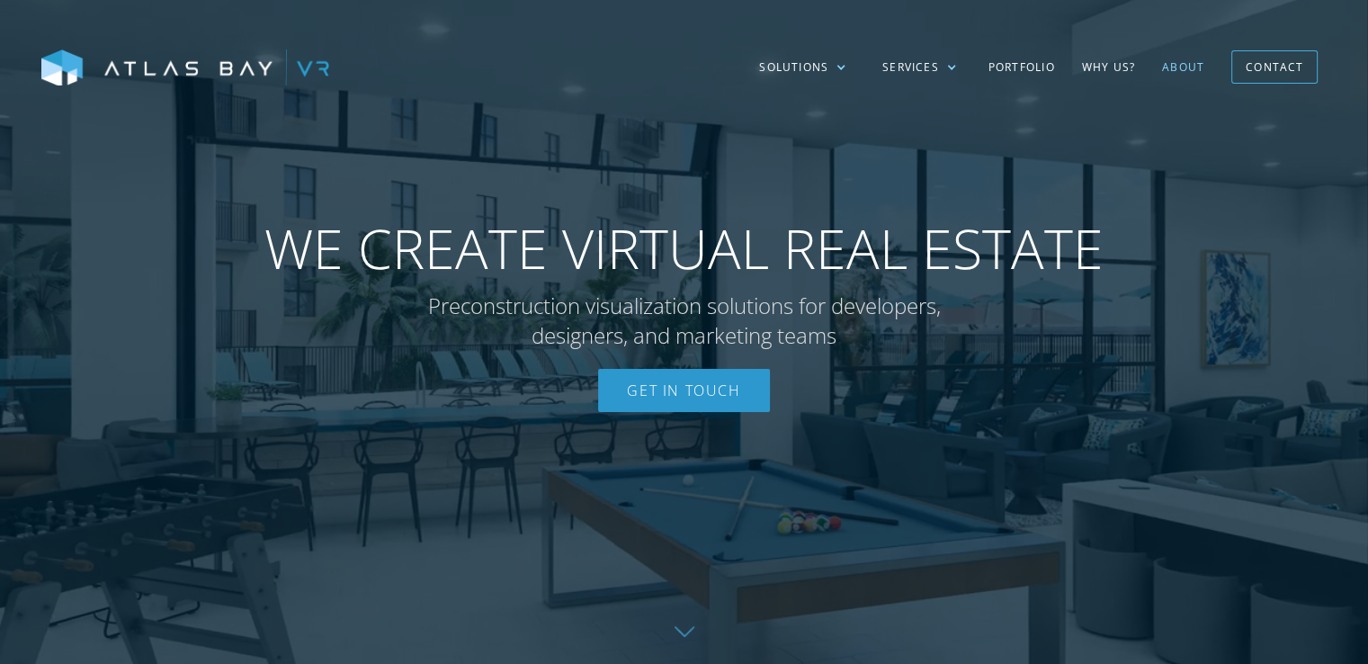
click at [1181, 60] on link "About" at bounding box center [1183, 67] width 69 height 52
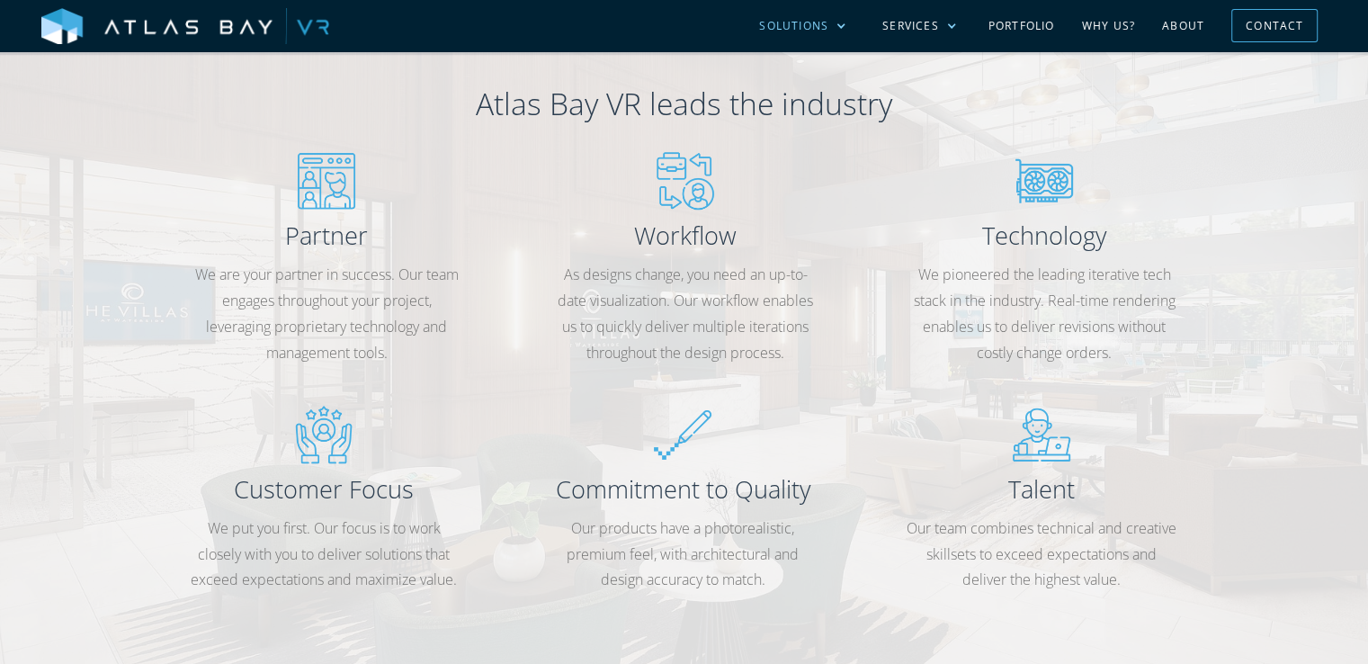
click at [811, 22] on div "Solutions" at bounding box center [793, 26] width 69 height 16
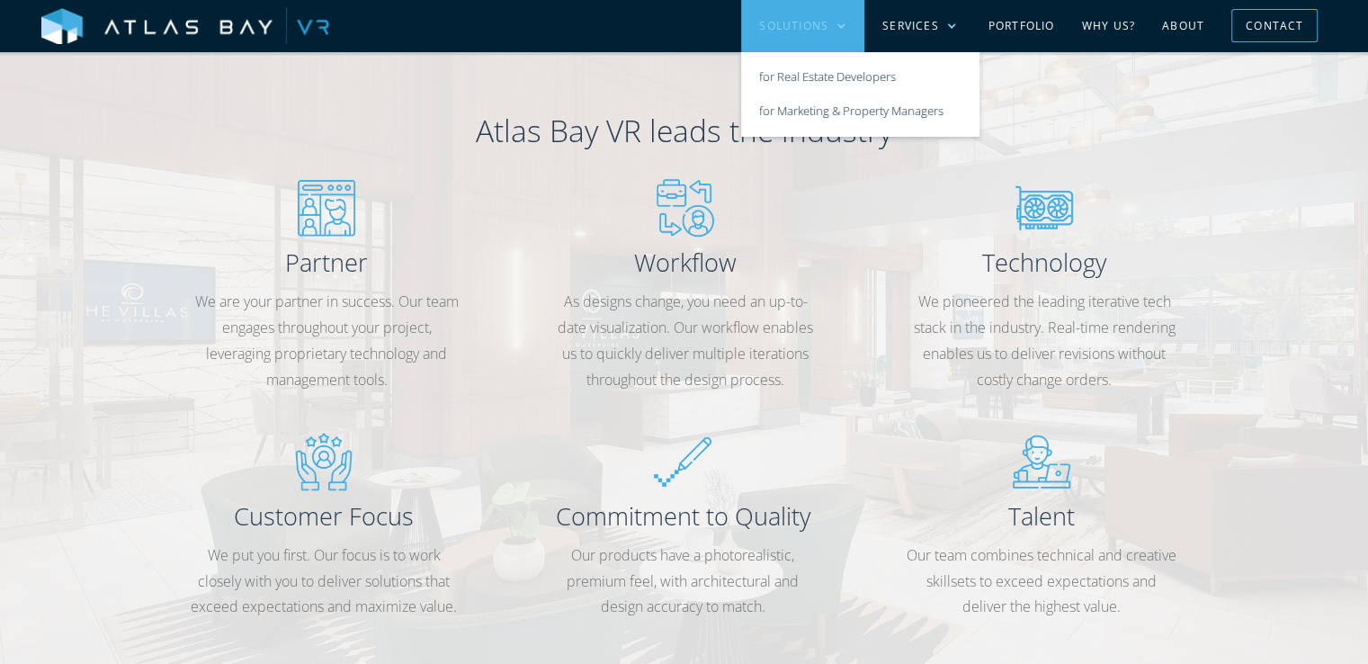
scroll to position [1398, 0]
click at [829, 120] on link "for Marketing & Property Managers" at bounding box center [860, 111] width 238 height 35
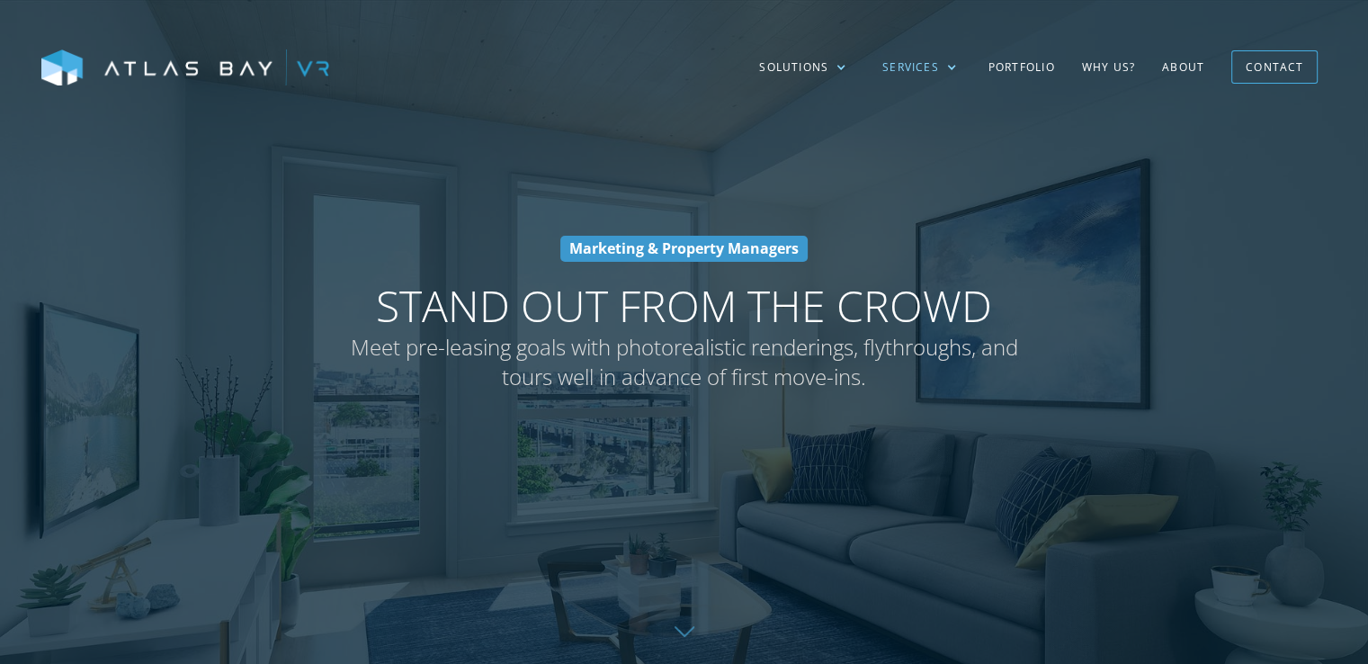
click at [935, 65] on div "Services" at bounding box center [911, 67] width 57 height 16
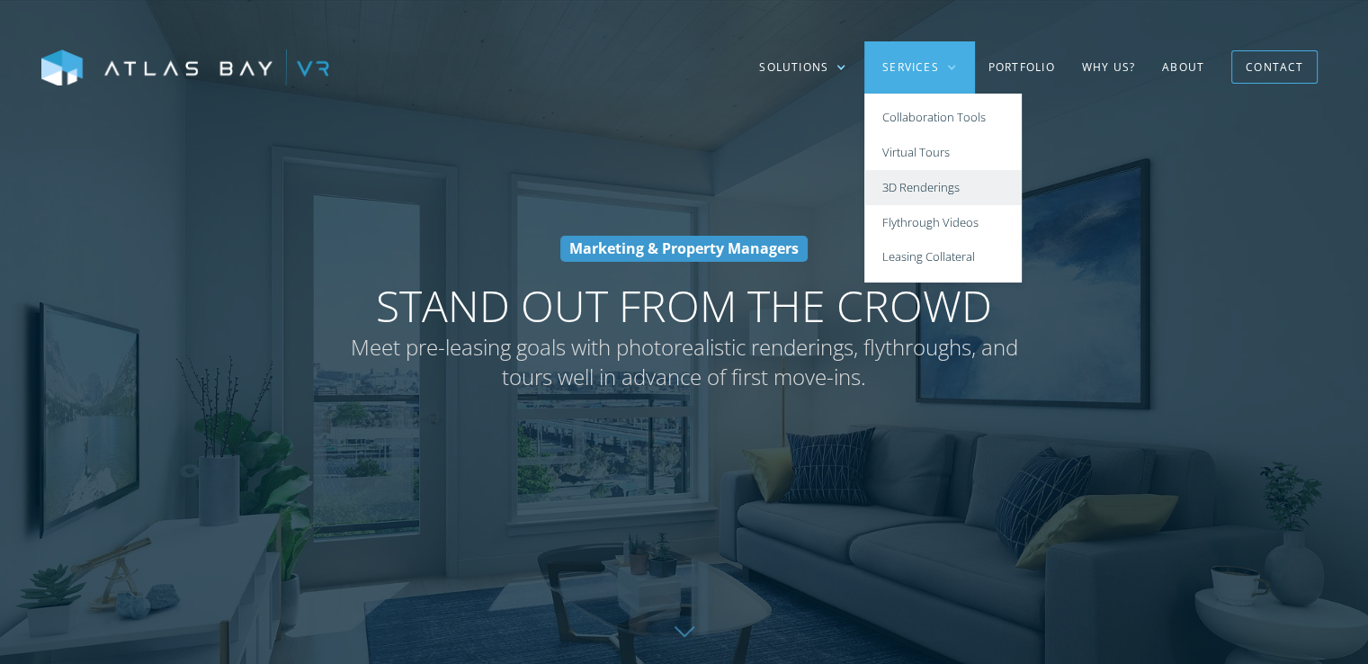
click at [928, 184] on link "3D Renderings" at bounding box center [943, 187] width 157 height 35
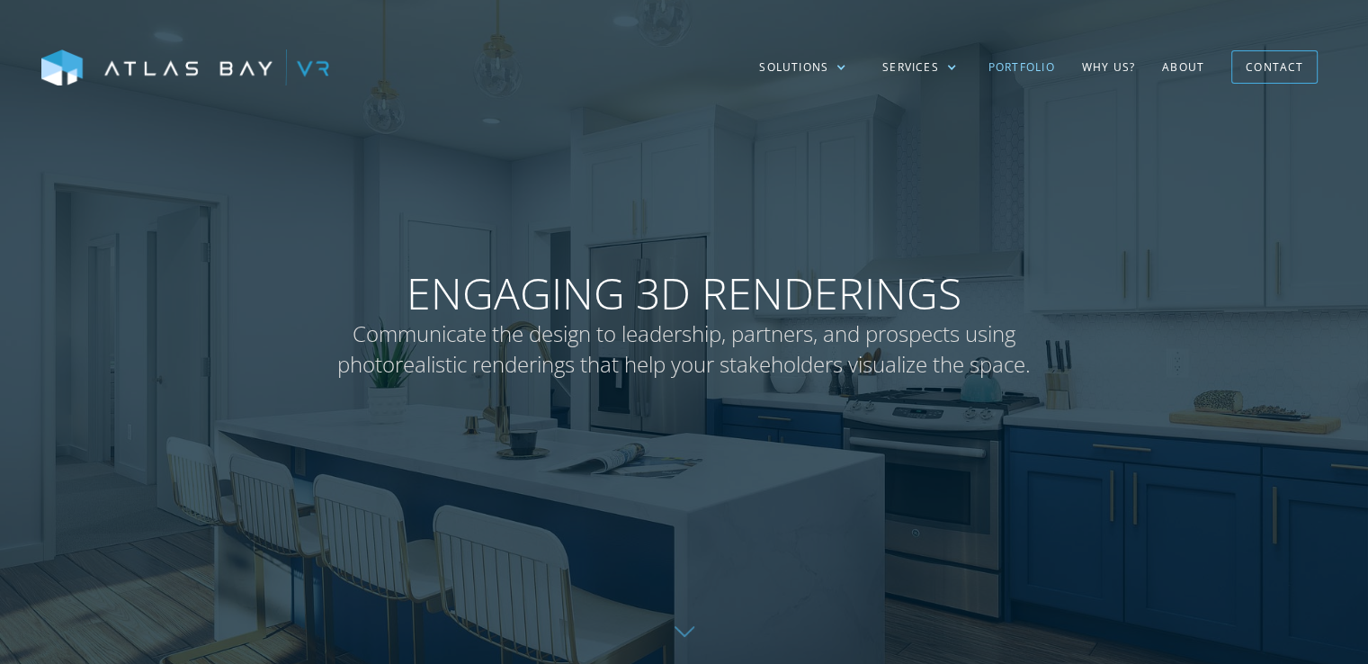
click at [1032, 64] on link "Portfolio" at bounding box center [1022, 67] width 94 height 52
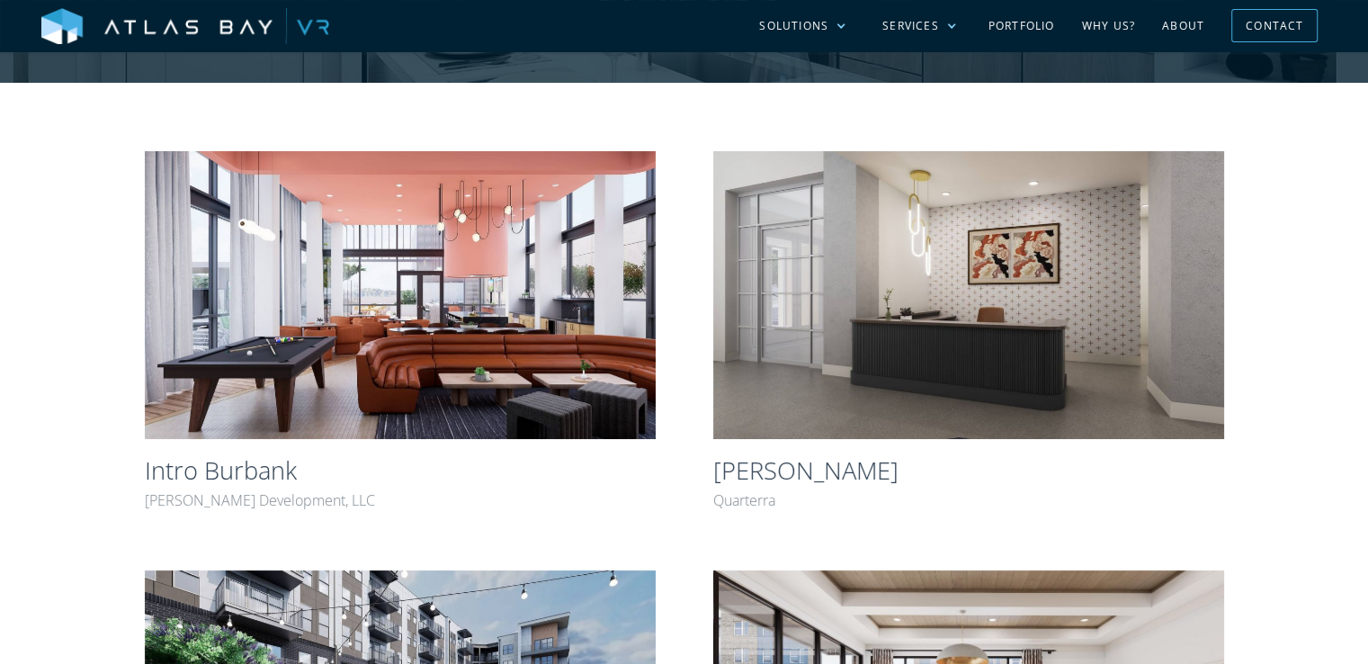
scroll to position [261, 0]
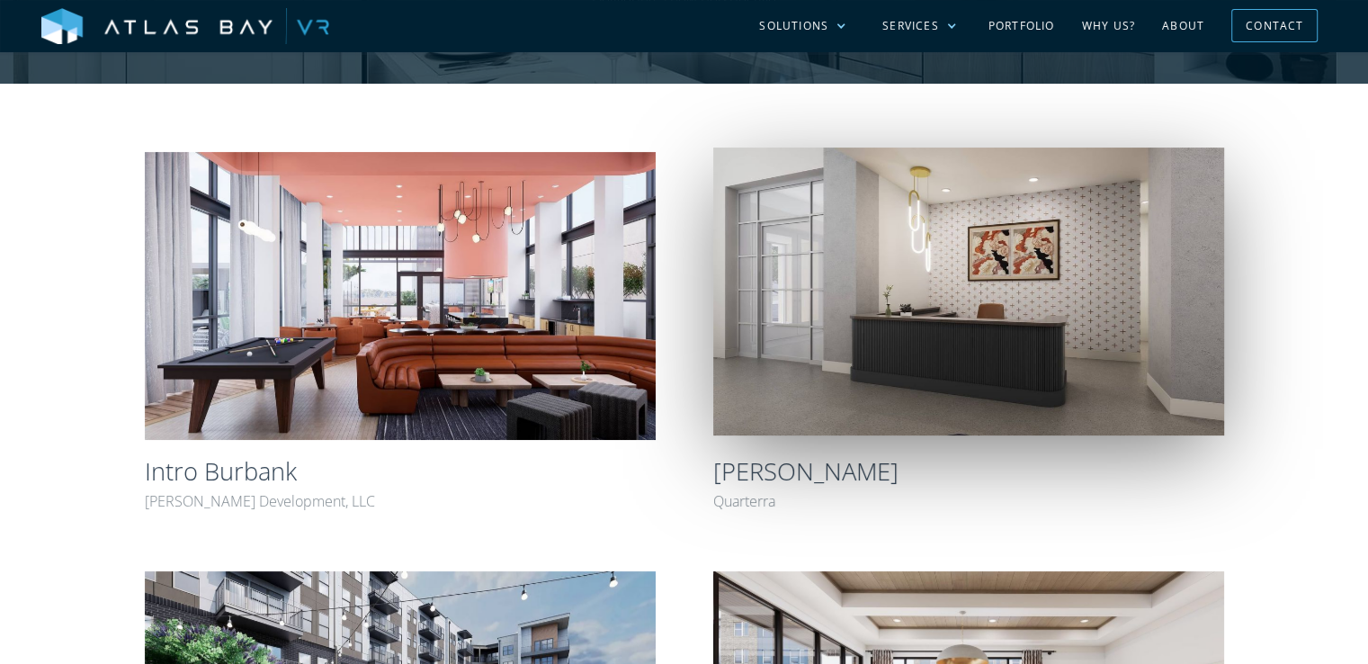
click at [1044, 276] on img at bounding box center [968, 292] width 511 height 288
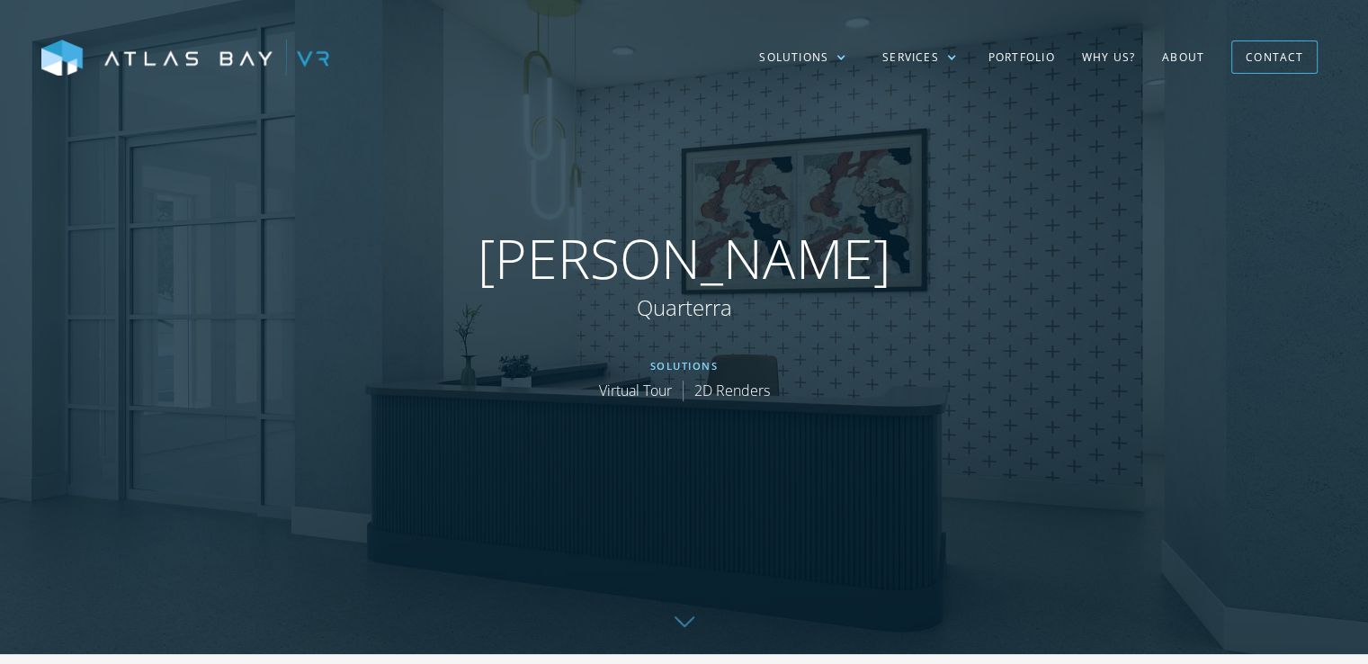
scroll to position [12, 0]
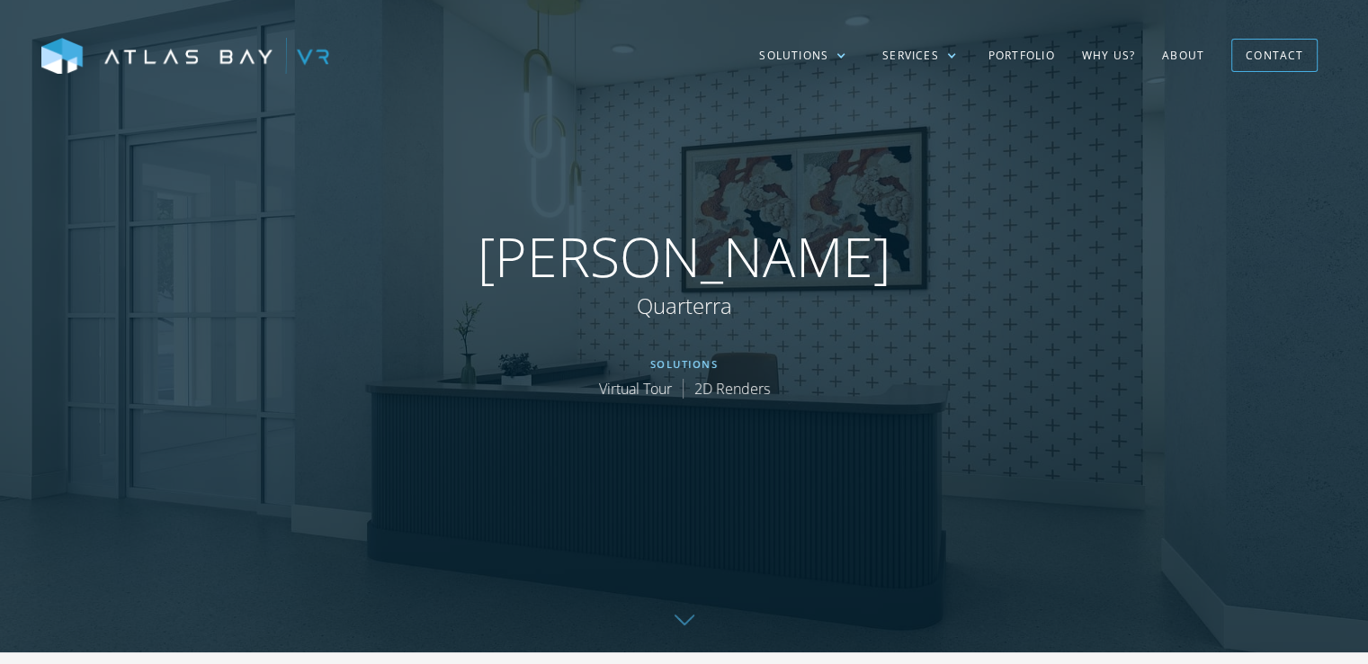
click at [625, 385] on link "Virtual Tour" at bounding box center [635, 389] width 73 height 20
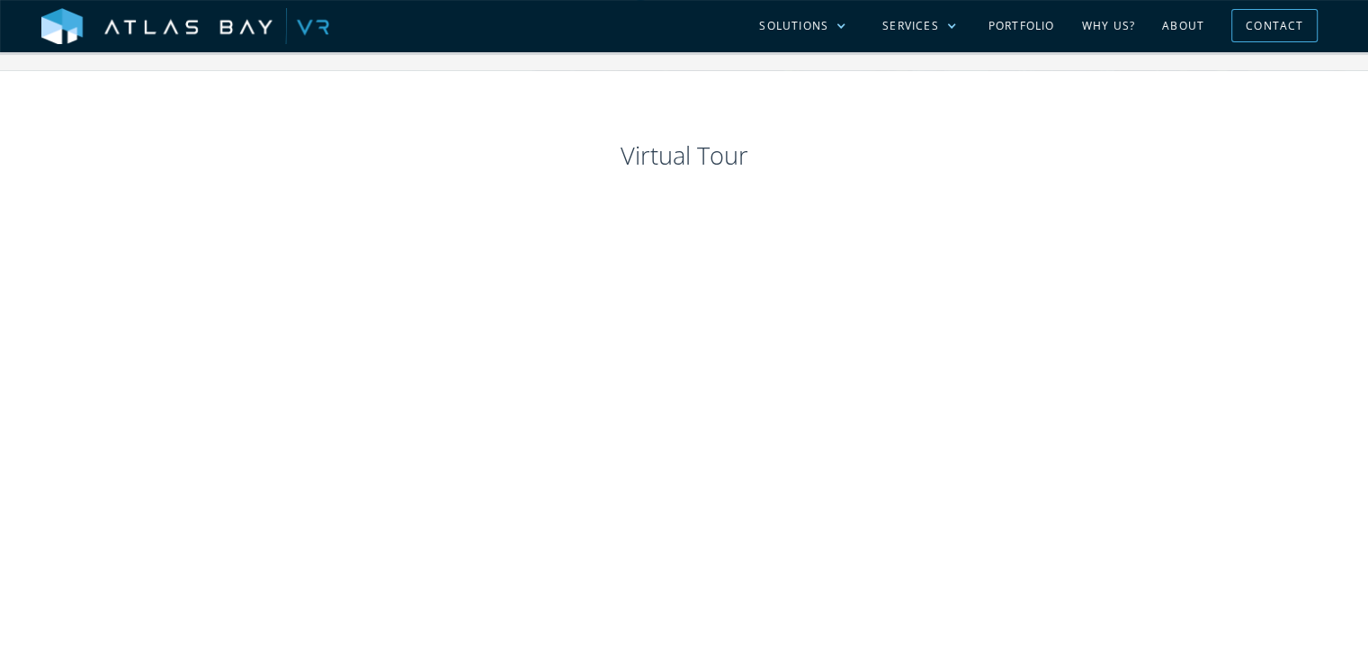
scroll to position [1239, 0]
